Goal: Task Accomplishment & Management: Use online tool/utility

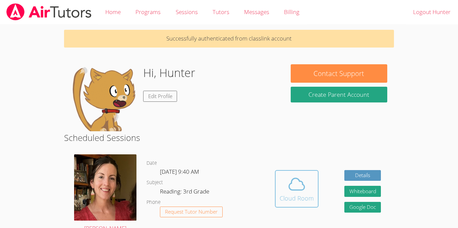
click at [277, 174] on button "Cloud Room" at bounding box center [297, 189] width 44 height 38
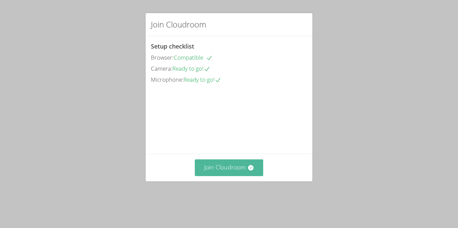
click at [210, 175] on button "Join Cloudroom" at bounding box center [229, 168] width 69 height 16
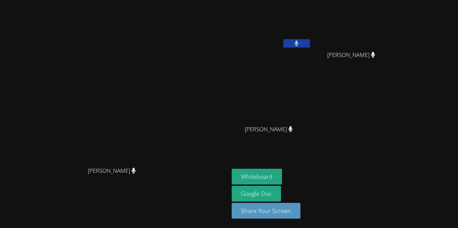
click at [308, 167] on aside "Hunter Sparks Samay Valencia Samay Valencia Mason Stuart Mason Stuart Whiteboar…" at bounding box center [313, 114] width 168 height 228
click at [320, 168] on aside "Hunter Sparks Samay Valencia Samay Valencia Mason Stuart Mason Stuart Whiteboar…" at bounding box center [313, 114] width 168 height 228
click at [282, 171] on button "Whiteboard" at bounding box center [257, 177] width 51 height 16
